Goal: Information Seeking & Learning: Check status

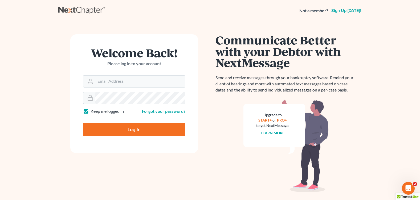
type input "[PERSON_NAME][EMAIL_ADDRESS][DOMAIN_NAME]"
click at [126, 131] on input "Log In" at bounding box center [134, 129] width 102 height 13
type input "Thinking..."
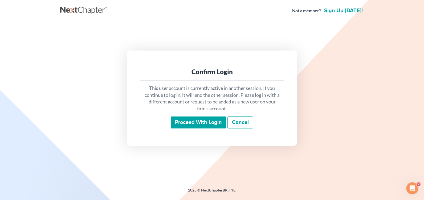
click at [178, 123] on input "Proceed with login" at bounding box center [198, 123] width 55 height 12
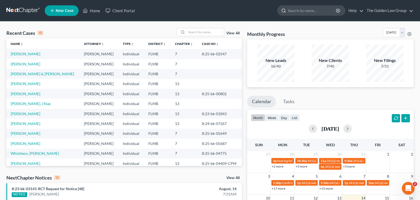
click at [301, 11] on input "search" at bounding box center [312, 11] width 49 height 10
type input "pons"
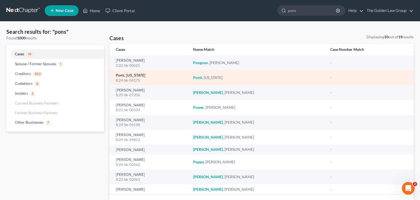
click at [122, 75] on link "Ponti, Virginia" at bounding box center [131, 76] width 30 height 4
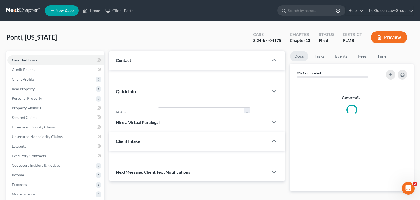
drag, startPoint x: 122, startPoint y: 75, endPoint x: 122, endPoint y: 89, distance: 14.1
click at [122, 89] on div "Please wait..." at bounding box center [196, 99] width 175 height 59
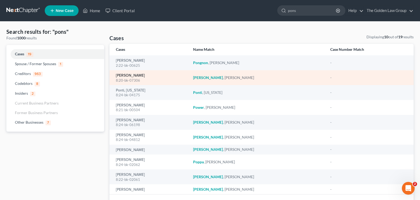
click at [134, 75] on link "Pons, Patricia" at bounding box center [130, 76] width 29 height 4
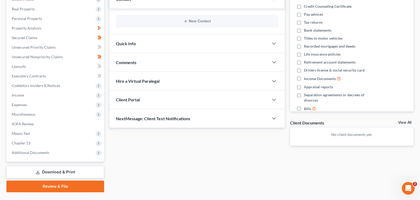
scroll to position [92, 0]
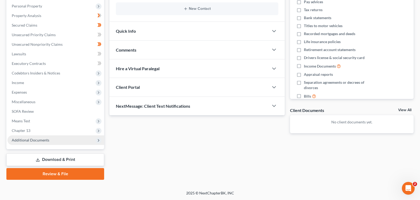
click at [39, 141] on span "Additional Documents" at bounding box center [31, 140] width 38 height 5
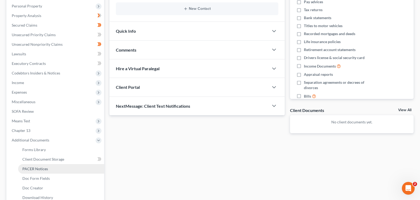
click at [47, 168] on span "PACER Notices" at bounding box center [35, 169] width 26 height 5
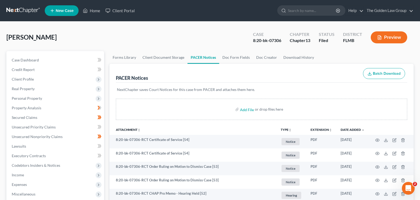
click at [141, 44] on div "Pons, Patricia Upgraded Case 8:20-bk-07306 Chapter Chapter 13 Status Filed Dist…" at bounding box center [209, 39] width 407 height 23
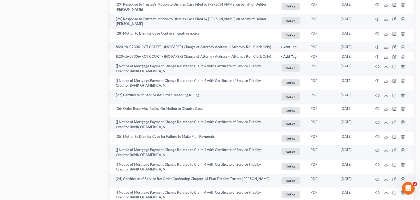
scroll to position [879, 0]
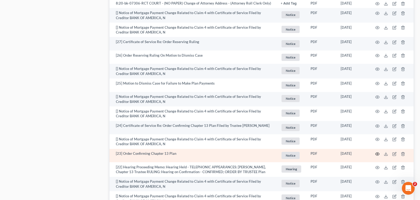
click at [378, 154] on circle "button" at bounding box center [377, 154] width 1 height 1
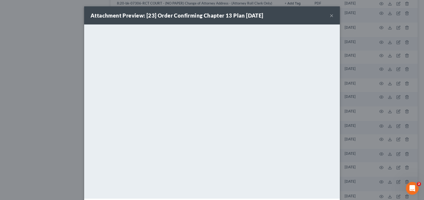
click at [330, 16] on button "×" at bounding box center [332, 15] width 4 height 6
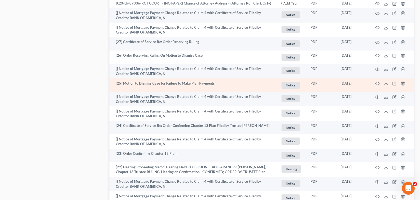
scroll to position [988, 0]
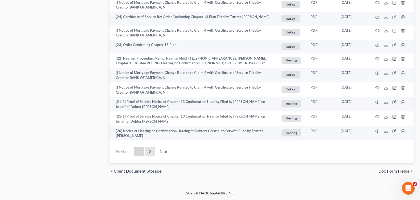
click at [149, 151] on link "2" at bounding box center [150, 152] width 11 height 9
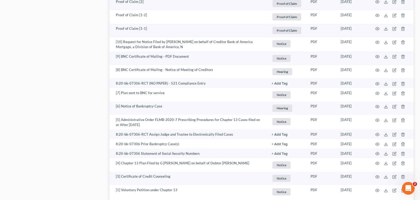
scroll to position [446, 0]
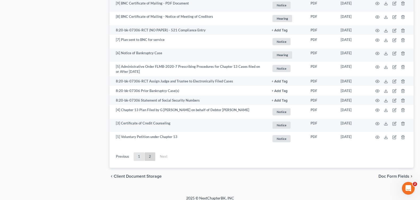
click at [137, 153] on link "1" at bounding box center [139, 157] width 11 height 9
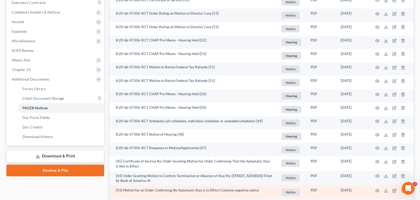
scroll to position [20, 0]
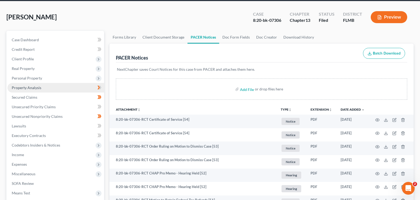
click at [39, 89] on span "Property Analysis" at bounding box center [27, 87] width 30 height 5
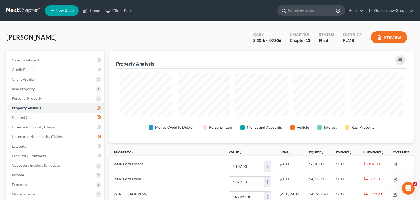
click at [292, 11] on input "search" at bounding box center [312, 11] width 49 height 10
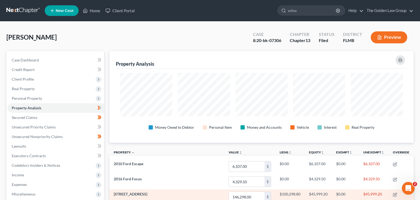
type input "wilson"
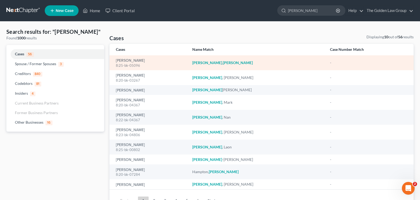
click at [131, 63] on div "8:25-bk-05096" at bounding box center [150, 65] width 68 height 5
click at [128, 59] on link "Wilson, Willard" at bounding box center [130, 61] width 29 height 4
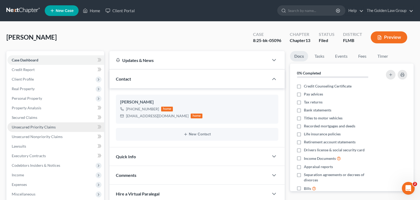
click at [30, 127] on span "Unsecured Priority Claims" at bounding box center [34, 127] width 44 height 5
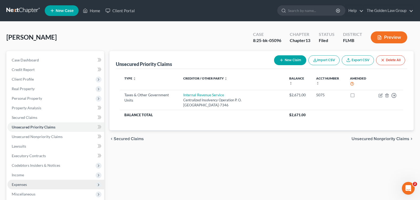
scroll to position [92, 0]
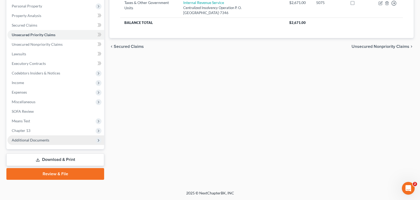
click at [54, 142] on span "Additional Documents" at bounding box center [55, 141] width 97 height 10
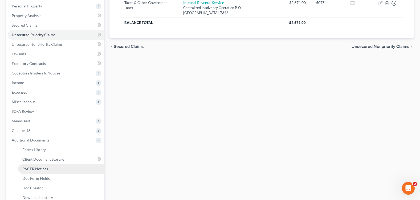
click at [54, 170] on link "PACER Notices" at bounding box center [61, 169] width 86 height 10
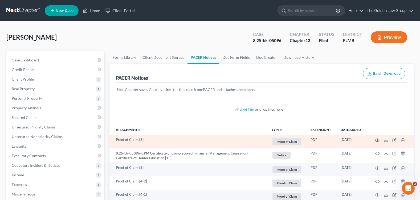
click at [378, 139] on icon "button" at bounding box center [377, 140] width 4 height 4
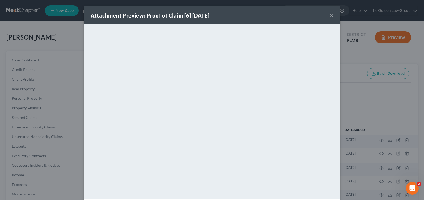
click at [330, 15] on button "×" at bounding box center [332, 15] width 4 height 6
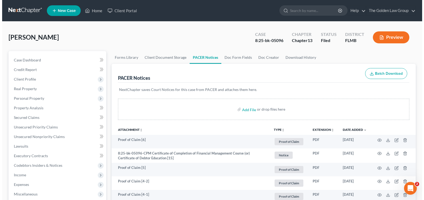
scroll to position [53, 0]
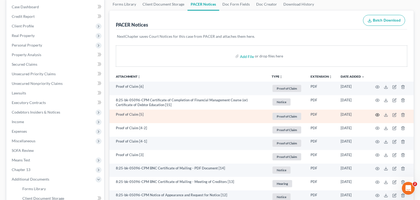
click at [378, 116] on icon "button" at bounding box center [377, 114] width 4 height 3
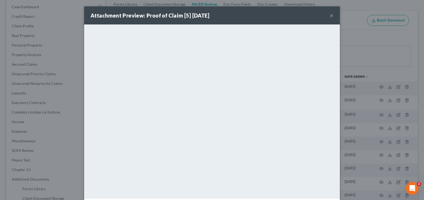
click at [330, 15] on button "×" at bounding box center [332, 15] width 4 height 6
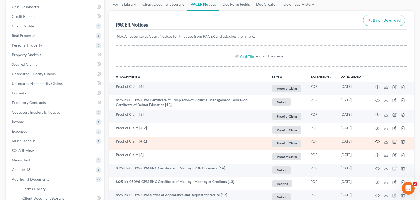
click at [377, 142] on icon "button" at bounding box center [377, 142] width 4 height 4
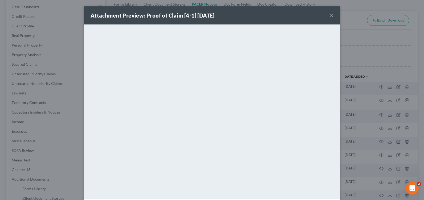
click at [330, 13] on button "×" at bounding box center [332, 15] width 4 height 6
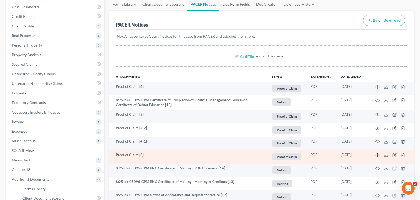
click at [377, 156] on circle "button" at bounding box center [377, 155] width 1 height 1
